Goal: Task Accomplishment & Management: Use online tool/utility

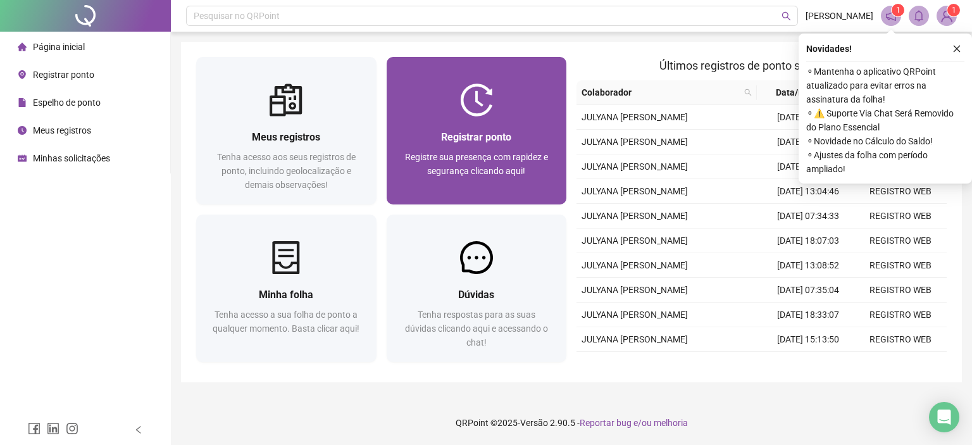
click at [491, 102] on img at bounding box center [476, 100] width 33 height 33
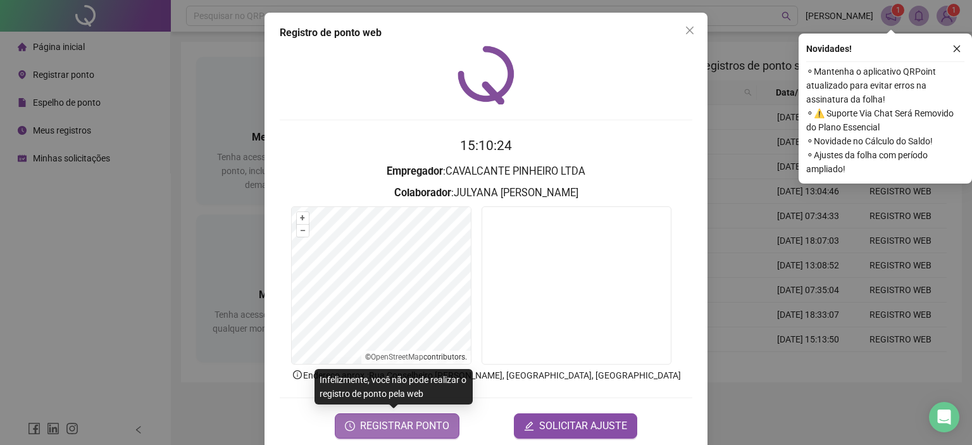
click at [425, 429] on span "REGISTRAR PONTO" at bounding box center [404, 425] width 89 height 15
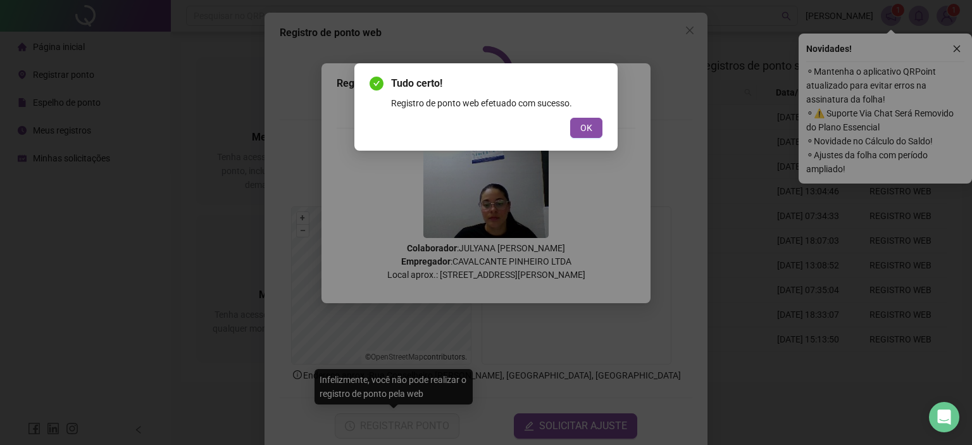
click at [586, 123] on button "OK" at bounding box center [586, 128] width 32 height 20
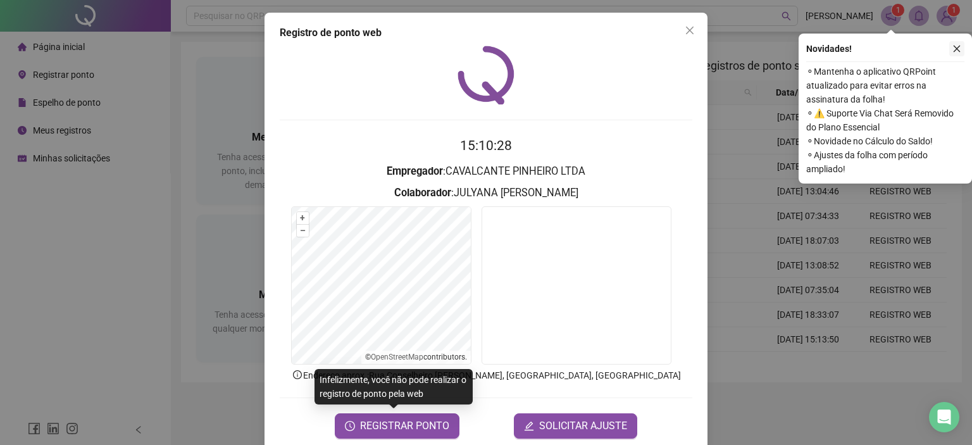
click at [953, 46] on icon "close" at bounding box center [957, 48] width 9 height 9
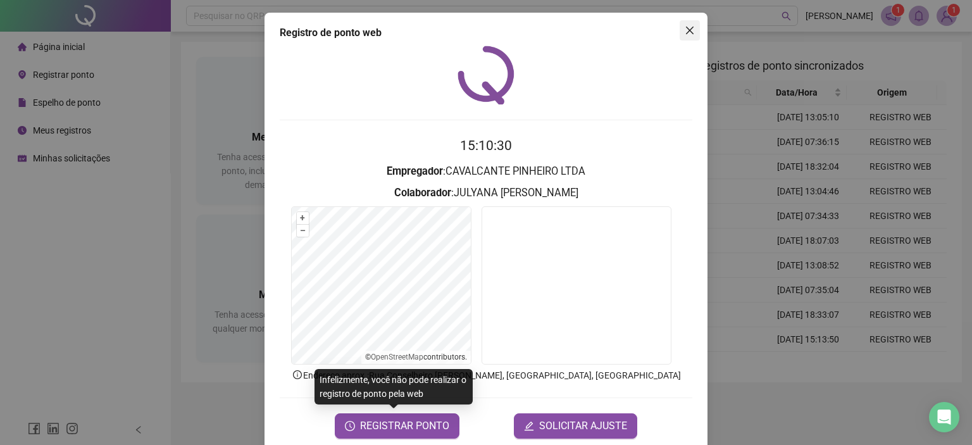
click at [685, 30] on icon "close" at bounding box center [690, 30] width 10 height 10
